Goal: Check status: Check status

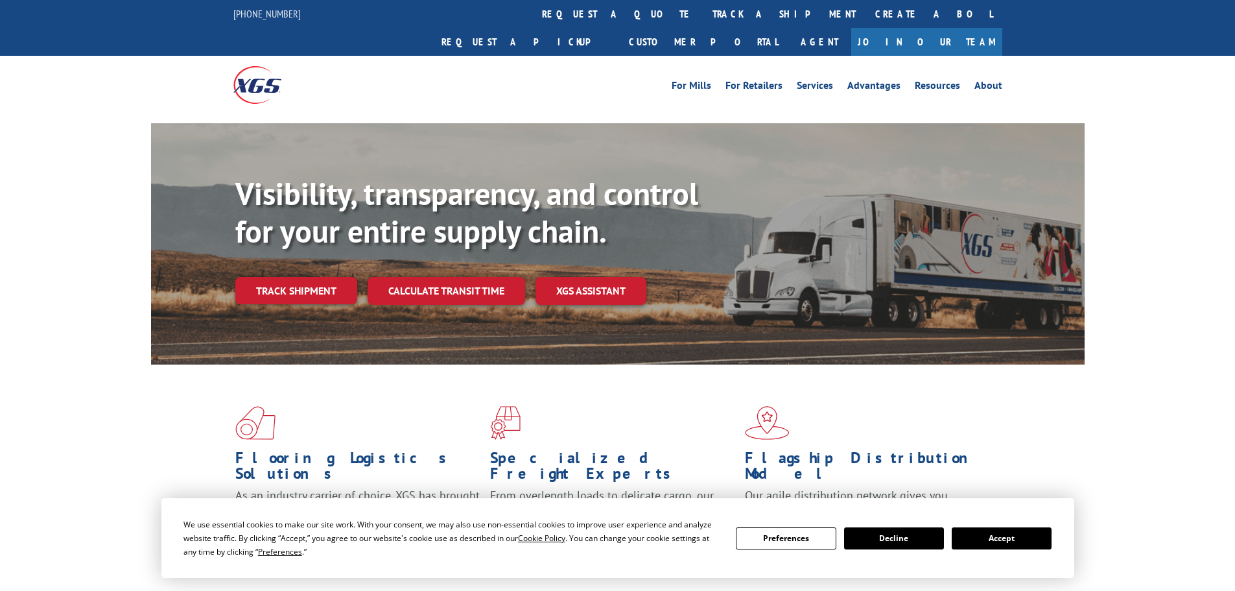
click at [308, 277] on div "Visibility, transparency, and control for your entire supply chain. Track shipm…" at bounding box center [659, 265] width 849 height 181
click at [295, 277] on link "Track shipment" at bounding box center [296, 290] width 122 height 27
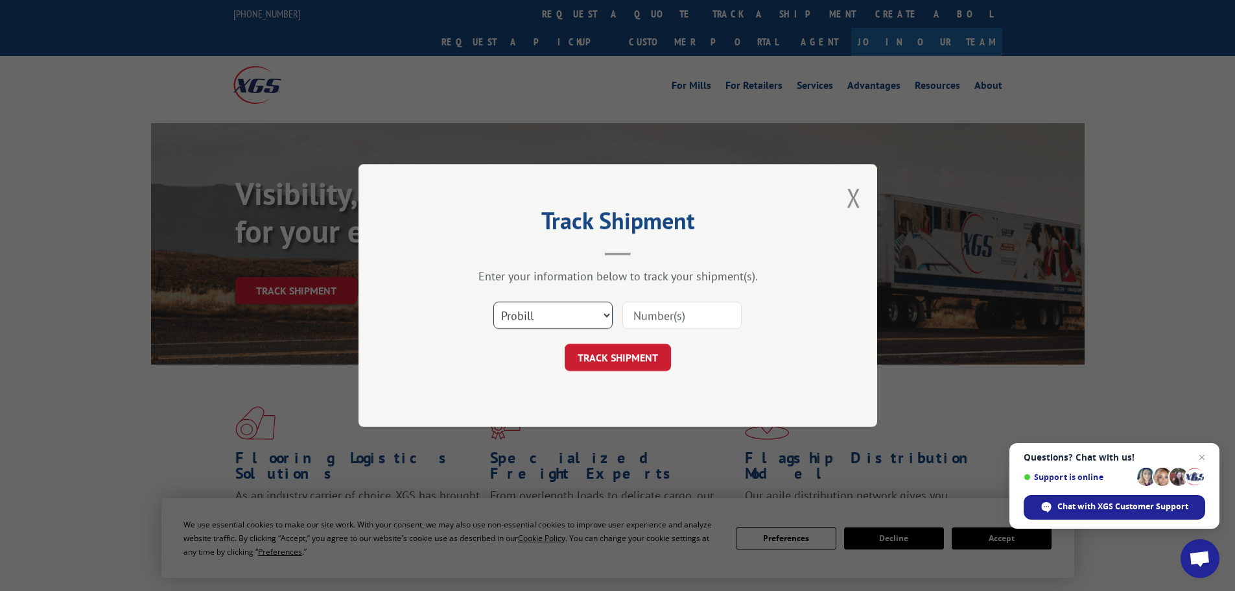
drag, startPoint x: 524, startPoint y: 319, endPoint x: 482, endPoint y: 318, distance: 41.5
click at [519, 319] on select "Select category... Probill BOL PO" at bounding box center [552, 314] width 119 height 27
select select "po"
click at [493, 301] on select "Select category... Probill BOL PO" at bounding box center [552, 314] width 119 height 27
paste input "29522292"
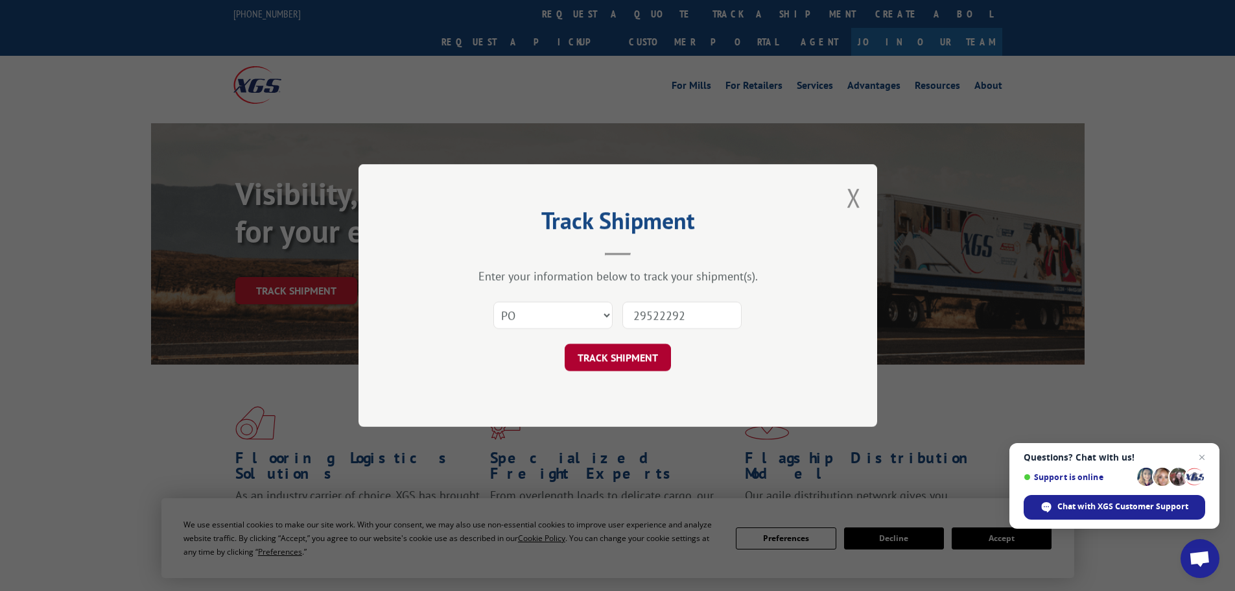
type input "29522292"
click at [623, 357] on button "TRACK SHIPMENT" at bounding box center [618, 357] width 106 height 27
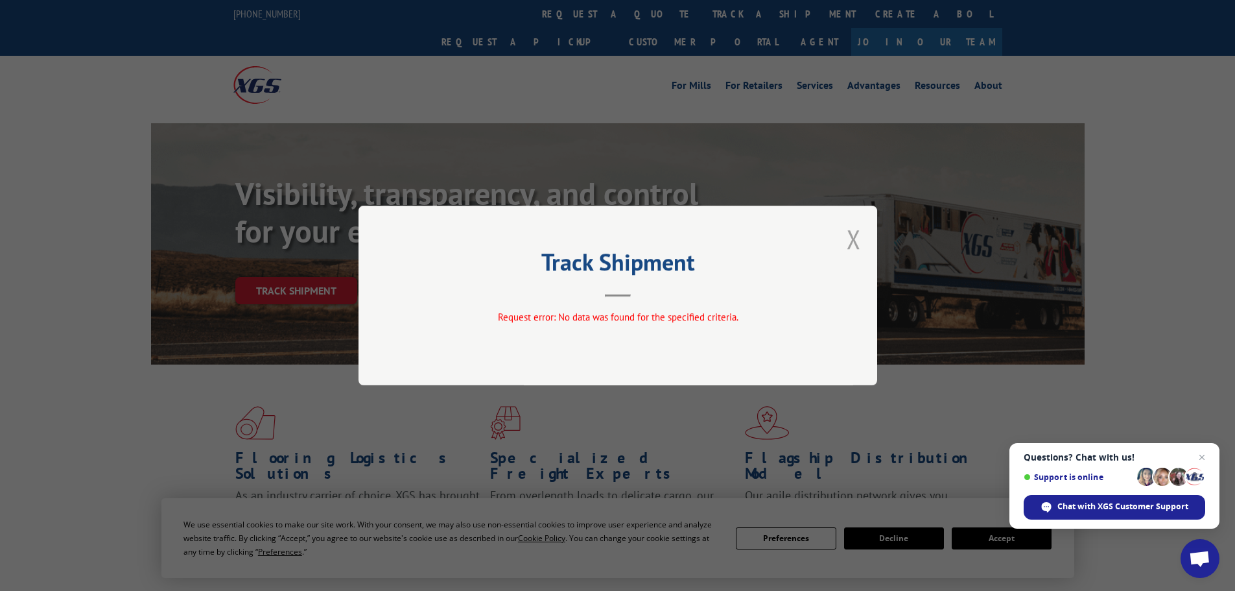
drag, startPoint x: 849, startPoint y: 239, endPoint x: 820, endPoint y: 220, distance: 34.7
click at [847, 238] on button "Close modal" at bounding box center [854, 239] width 14 height 34
